Goal: Find specific page/section: Find specific page/section

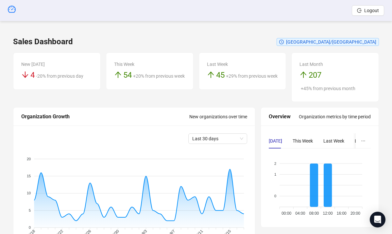
scroll to position [180, 36]
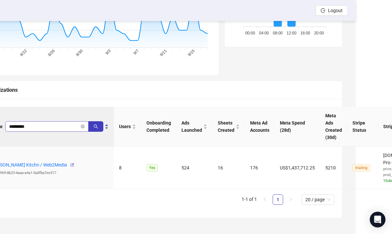
click at [50, 125] on input "*********" at bounding box center [44, 126] width 70 height 7
type input "*"
type input "**********"
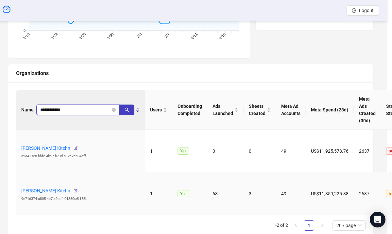
scroll to position [197, 0]
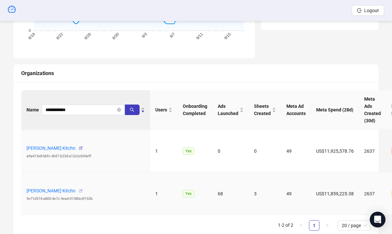
click at [78, 190] on icon "button" at bounding box center [80, 190] width 5 height 5
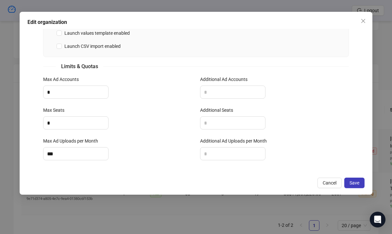
scroll to position [248, 0]
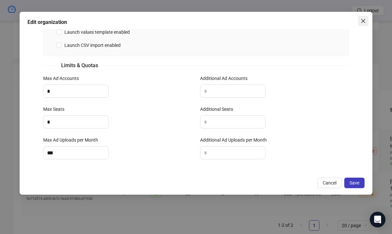
click at [365, 21] on icon "close" at bounding box center [363, 20] width 5 height 5
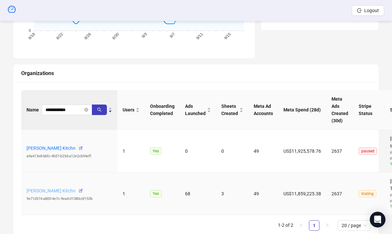
click at [62, 189] on link "[PERSON_NAME] Kitchn" at bounding box center [50, 190] width 49 height 5
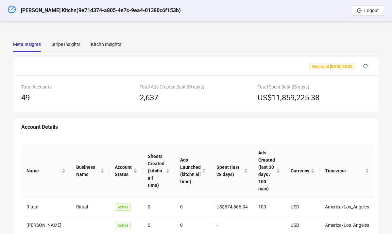
click at [106, 36] on div "Meta Insights Stripe Insights Kitchn Insights Synced at [DATE] 09:33 Total Acco…" at bounding box center [196, 234] width 382 height 410
click at [108, 45] on div "Kitchn Insights" at bounding box center [106, 44] width 30 height 7
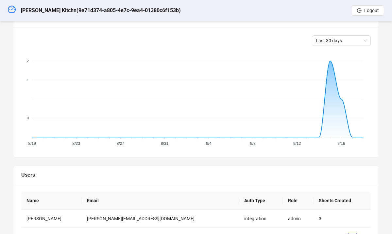
scroll to position [242, 0]
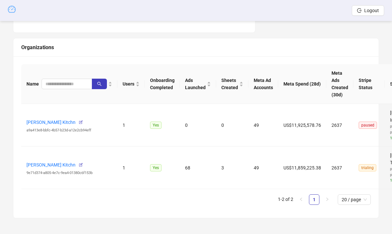
scroll to position [197, 0]
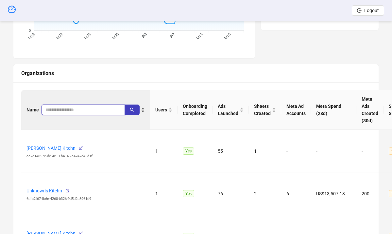
click at [62, 111] on input "search" at bounding box center [80, 109] width 70 height 7
type input "**********"
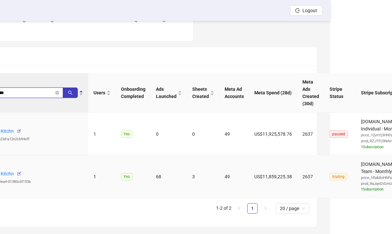
scroll to position [214, 62]
